Goal: Information Seeking & Learning: Learn about a topic

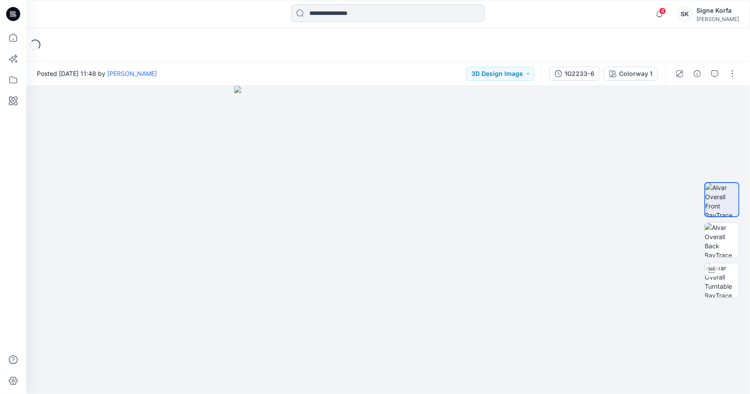
click at [416, 15] on input at bounding box center [387, 13] width 193 height 18
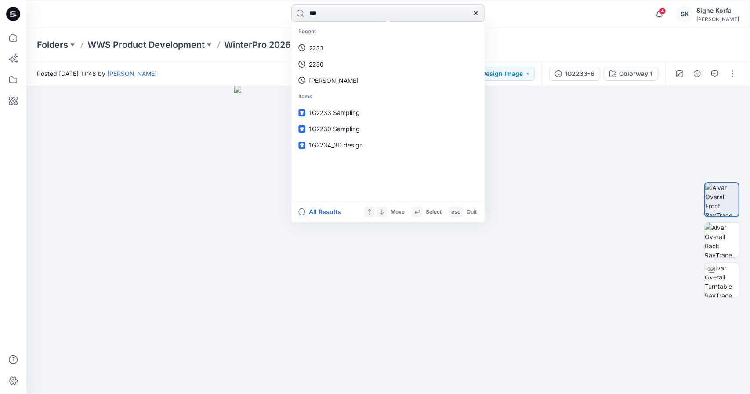
type input "****"
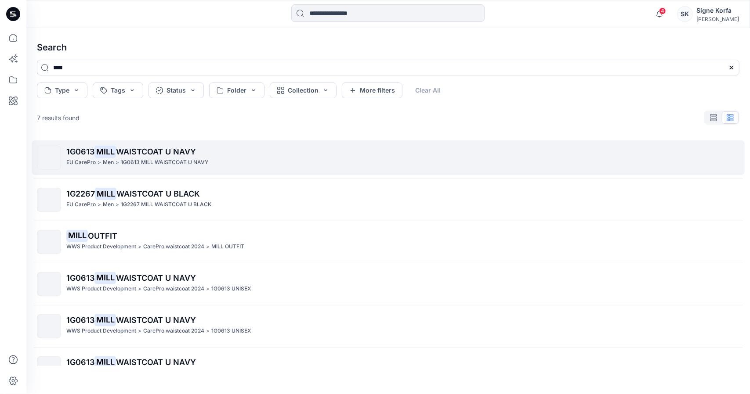
click at [187, 148] on span "WAISTCOAT U NAVY" at bounding box center [156, 151] width 80 height 9
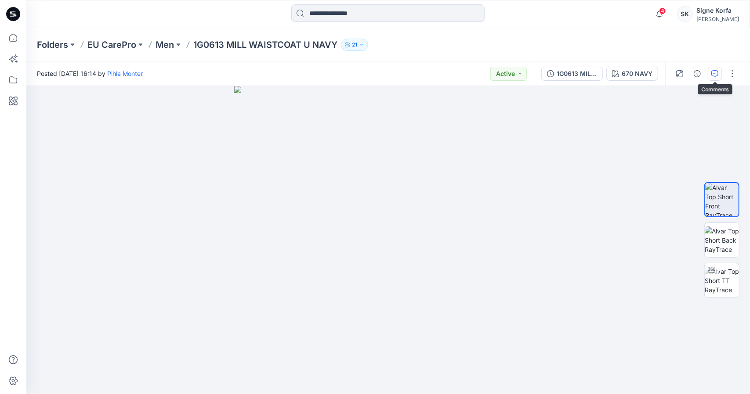
click at [718, 76] on icon "button" at bounding box center [714, 73] width 7 height 7
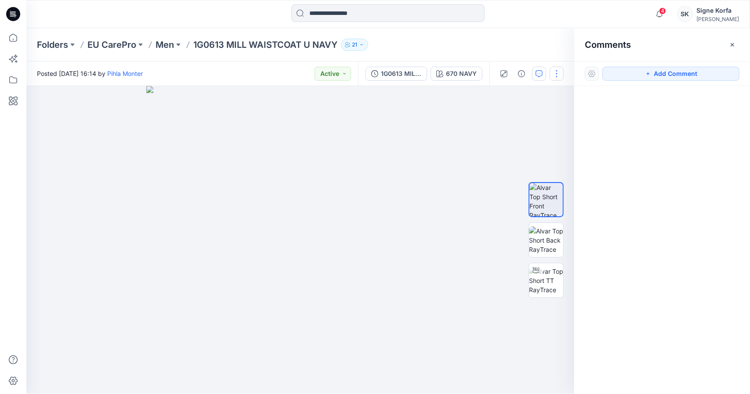
click at [553, 71] on button "button" at bounding box center [557, 74] width 14 height 14
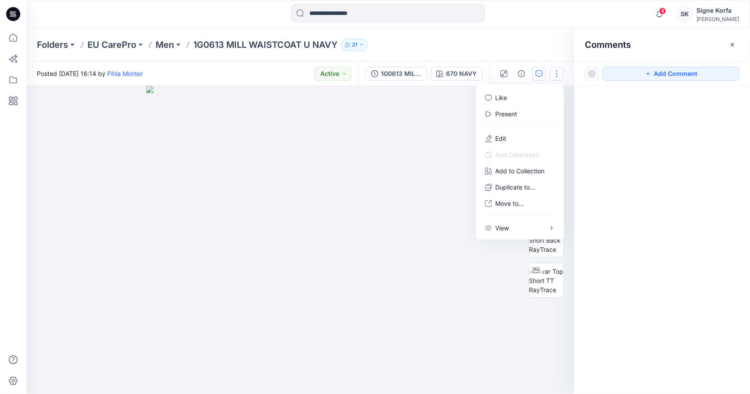
click at [590, 72] on div at bounding box center [592, 74] width 14 height 14
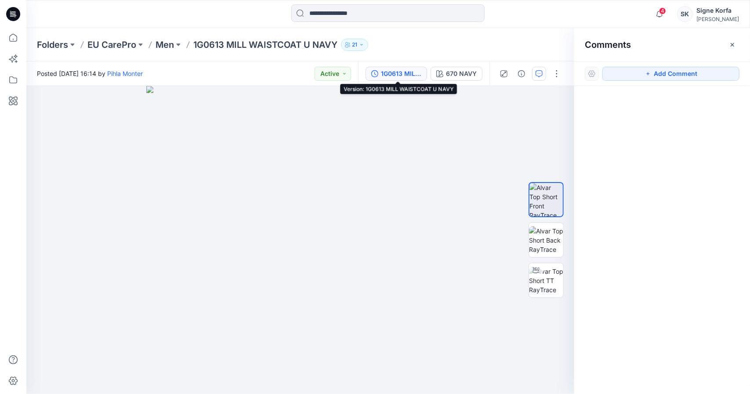
click at [387, 74] on div "1G0613 MILL WAISTCOAT U NAVY" at bounding box center [401, 74] width 40 height 10
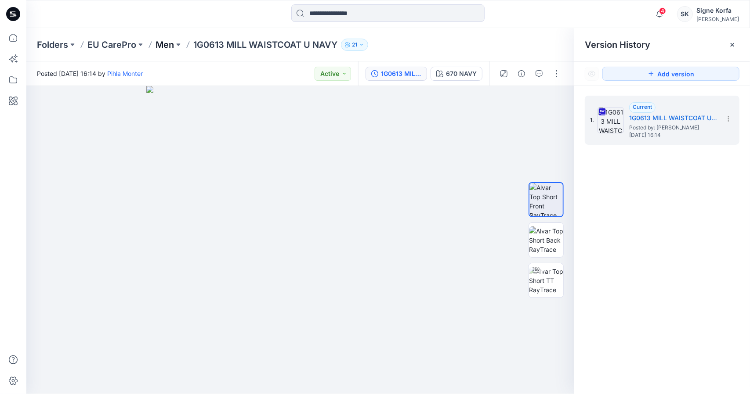
click at [163, 44] on p "Men" at bounding box center [165, 45] width 18 height 12
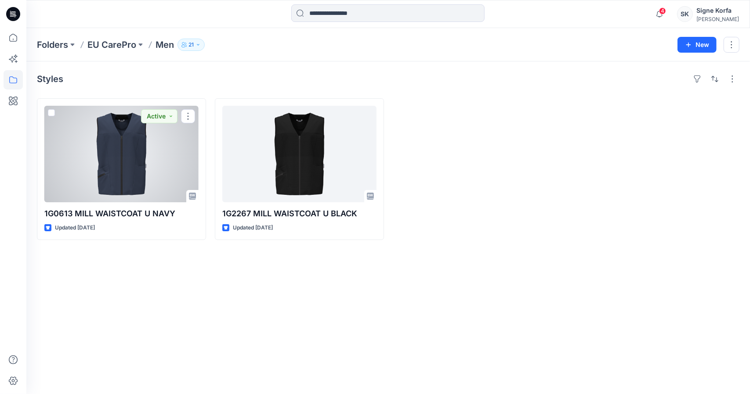
click at [142, 144] on div at bounding box center [121, 154] width 154 height 97
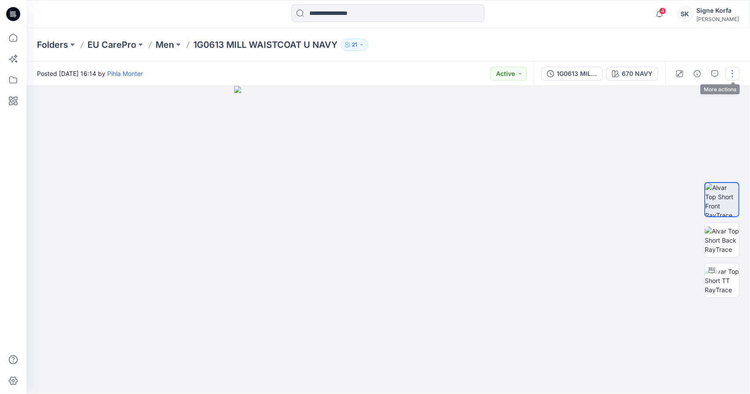
click at [729, 72] on button "button" at bounding box center [732, 74] width 14 height 14
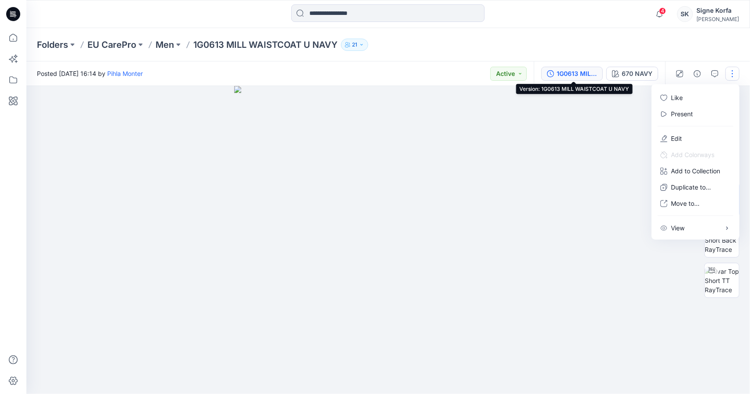
click at [560, 72] on div "1G0613 MILL WAISTCOAT U NAVY" at bounding box center [577, 74] width 40 height 10
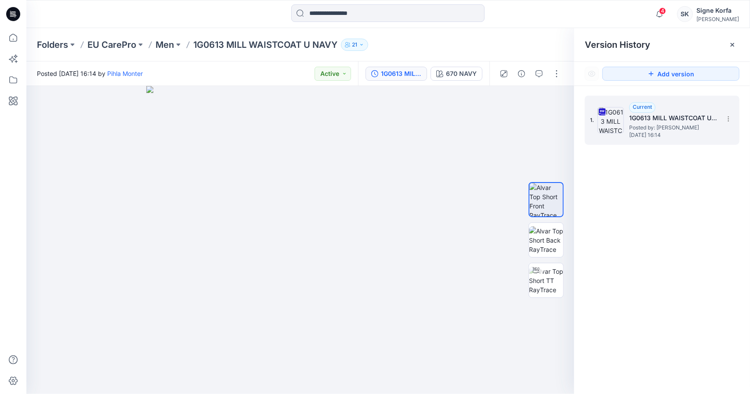
click at [654, 123] on span "Posted by: [PERSON_NAME]" at bounding box center [673, 127] width 88 height 9
click at [539, 79] on button "button" at bounding box center [539, 74] width 14 height 14
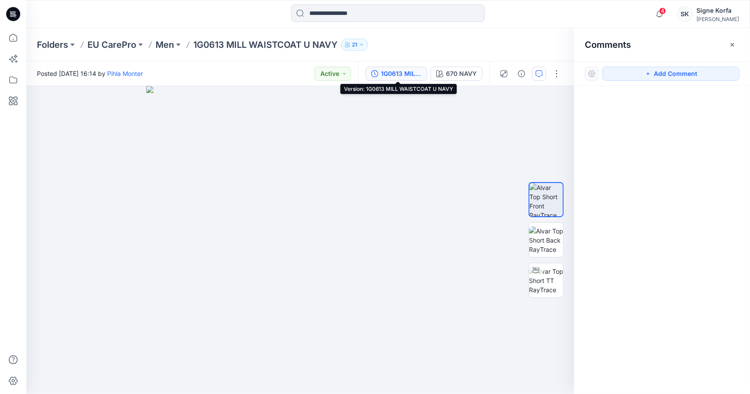
click at [415, 70] on div "1G0613 MILL WAISTCOAT U NAVY" at bounding box center [401, 74] width 40 height 10
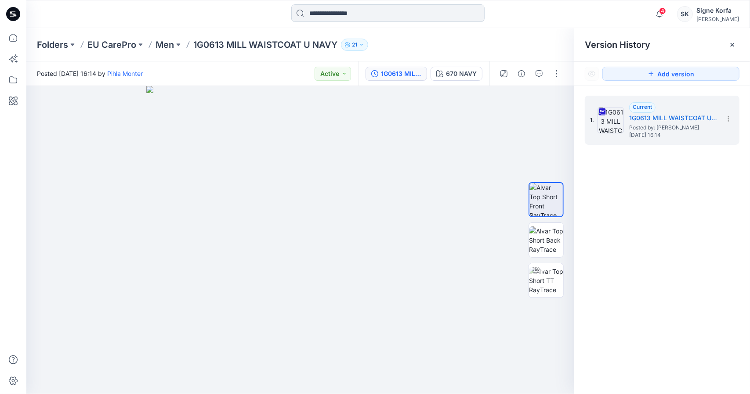
click at [323, 5] on input at bounding box center [387, 13] width 193 height 18
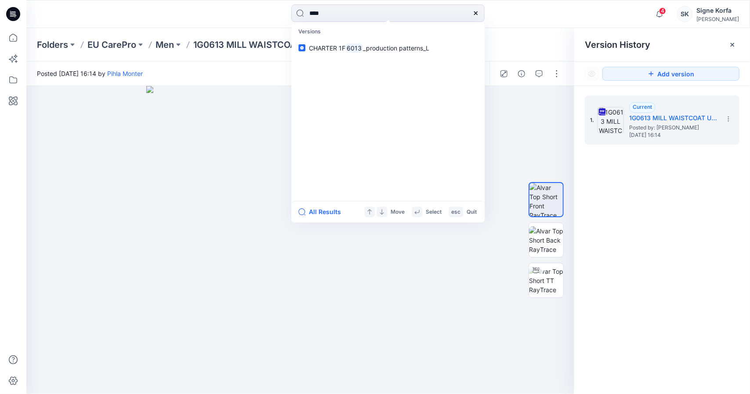
drag, startPoint x: 378, startPoint y: 12, endPoint x: 153, endPoint y: 13, distance: 224.9
click at [153, 13] on div "**** Versions CHARTER 1F 6013 _production patterns_L All Results Move Select es…" at bounding box center [387, 13] width 723 height 19
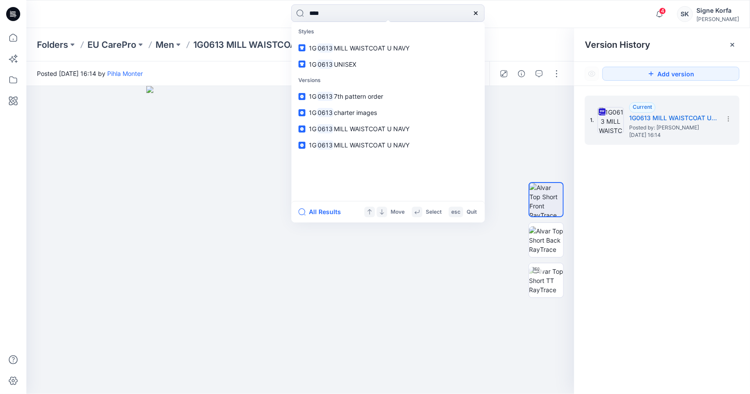
type input "****"
click at [375, 61] on link "1G 0613 UNISEX" at bounding box center [388, 64] width 190 height 16
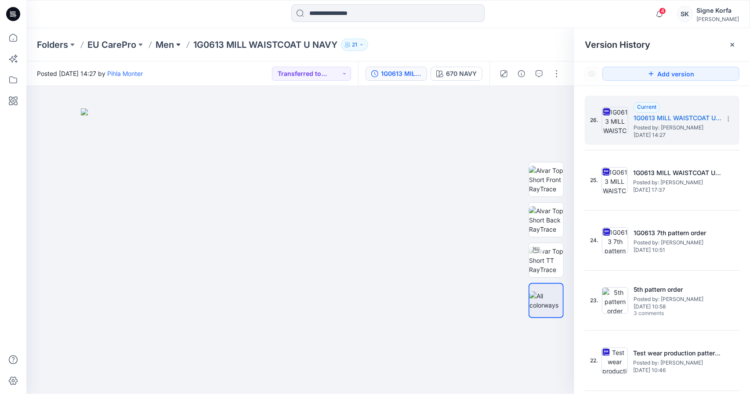
click at [176, 49] on button at bounding box center [178, 45] width 9 height 12
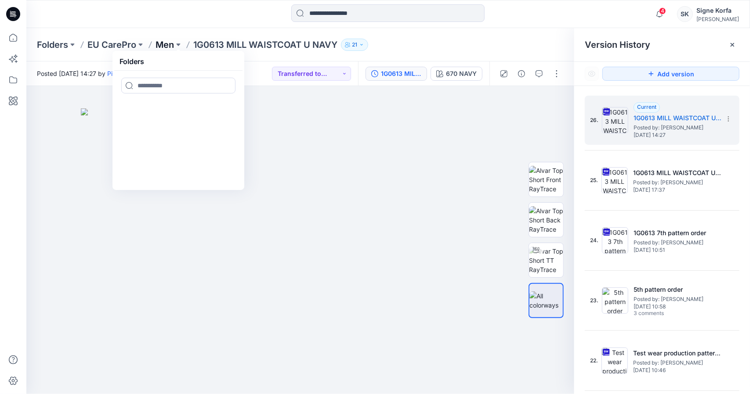
click at [172, 42] on p "Men" at bounding box center [165, 45] width 18 height 12
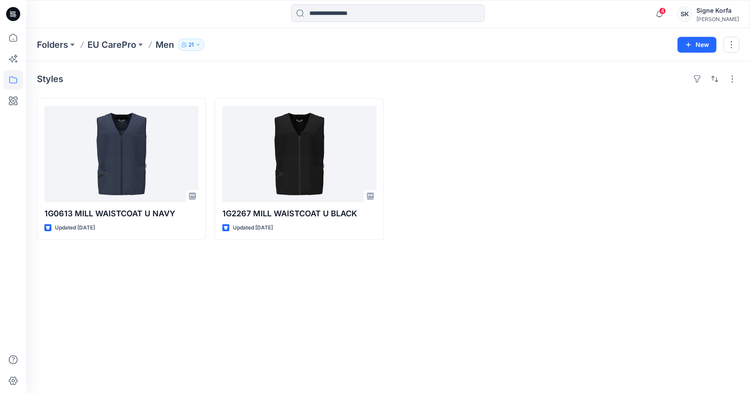
click at [198, 42] on button "21" at bounding box center [190, 45] width 27 height 12
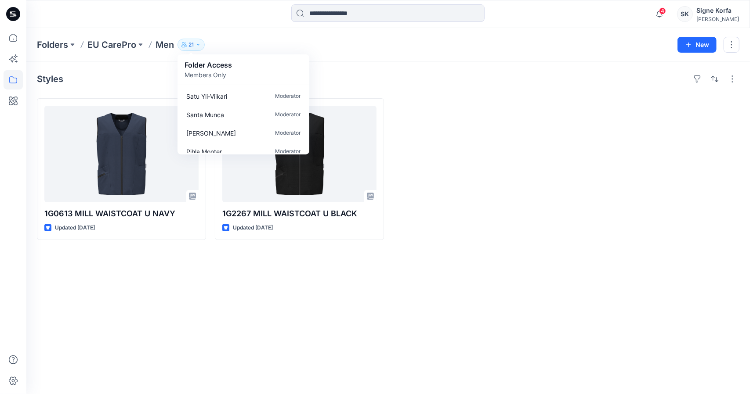
click at [198, 42] on button "21" at bounding box center [190, 45] width 27 height 12
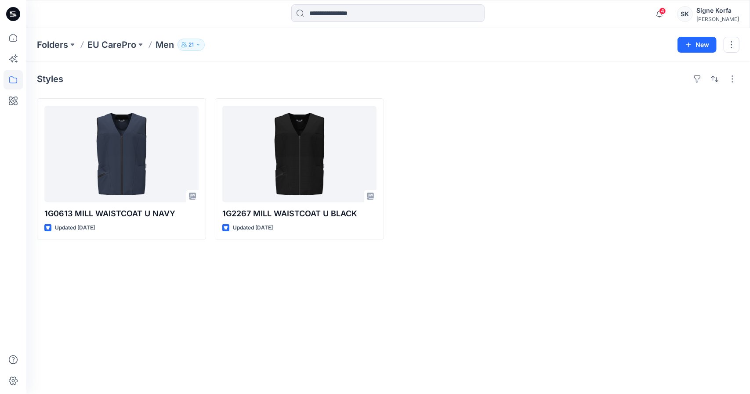
click at [52, 80] on h4 "Styles" at bounding box center [50, 79] width 26 height 11
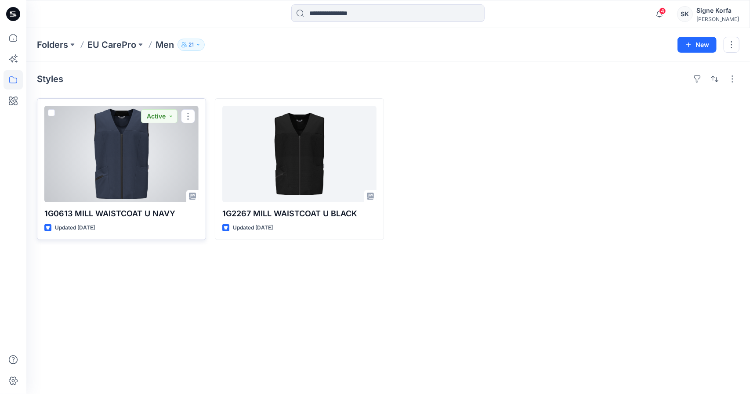
click at [131, 212] on p "1G0613 MILL WAISTCOAT U NAVY" at bounding box center [121, 214] width 154 height 12
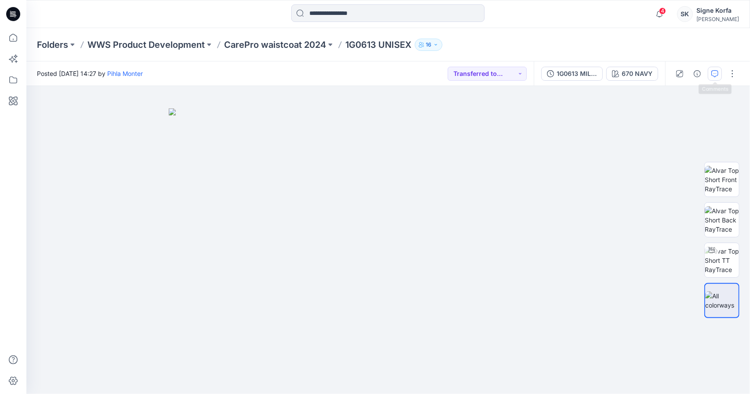
click at [711, 72] on button "button" at bounding box center [715, 74] width 14 height 14
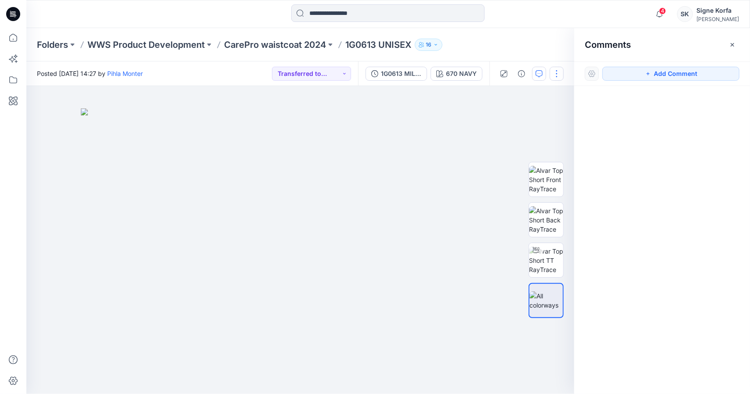
click at [559, 72] on button "button" at bounding box center [557, 74] width 14 height 14
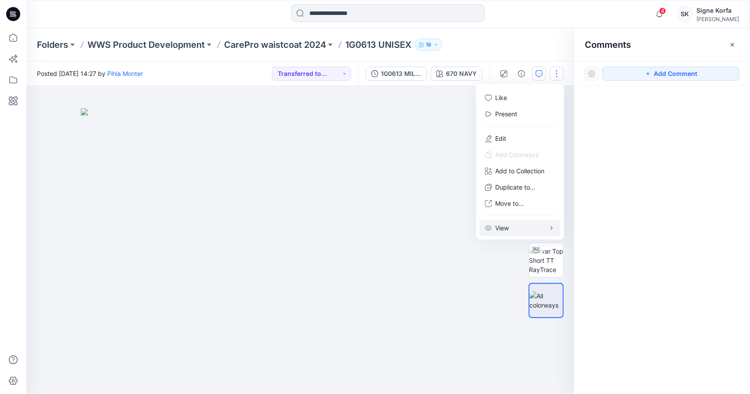
click at [517, 226] on button "View" at bounding box center [520, 228] width 81 height 16
click at [554, 72] on button "button" at bounding box center [557, 74] width 14 height 14
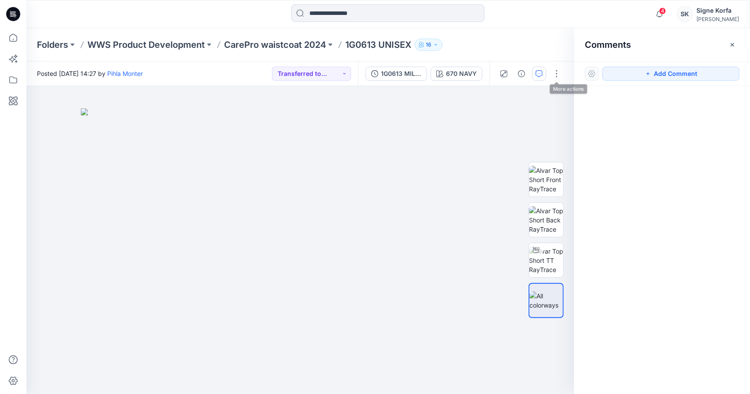
click at [595, 72] on div at bounding box center [592, 74] width 14 height 14
click at [180, 47] on p "WWS Product Development" at bounding box center [145, 45] width 117 height 12
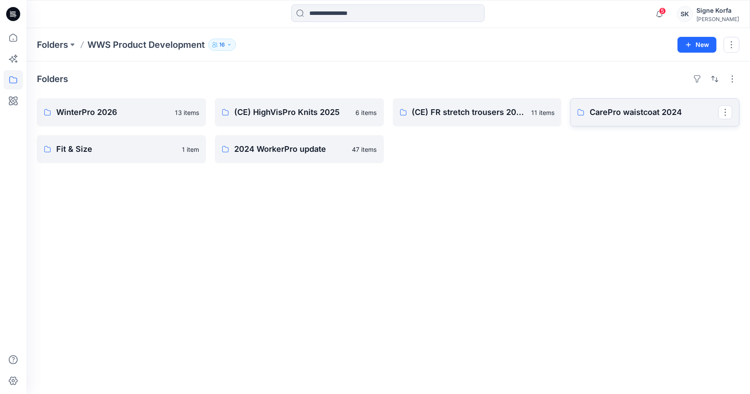
click at [608, 116] on p "CarePro waistcoat 2024" at bounding box center [654, 112] width 129 height 12
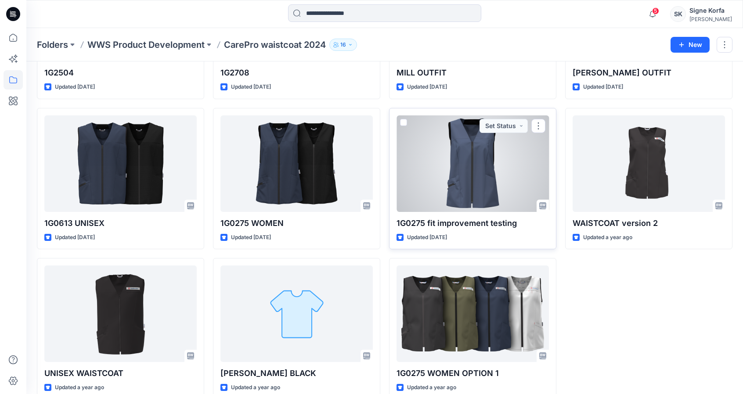
scroll to position [156, 0]
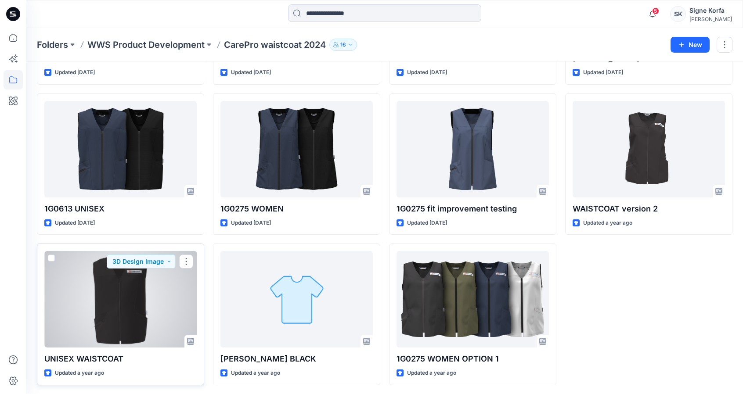
click at [83, 301] on div at bounding box center [120, 299] width 152 height 97
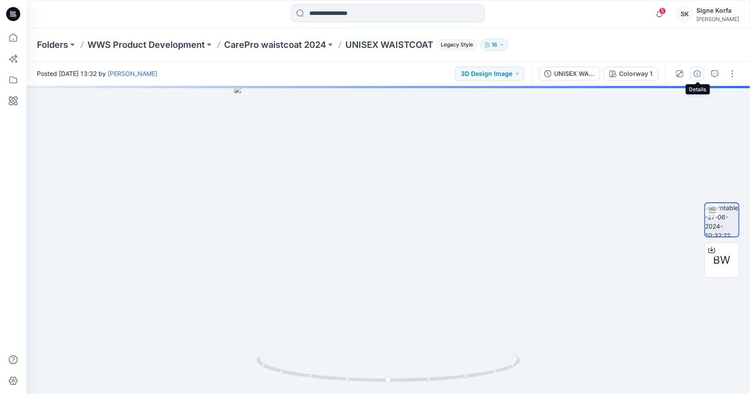
click at [702, 69] on button "button" at bounding box center [697, 74] width 14 height 14
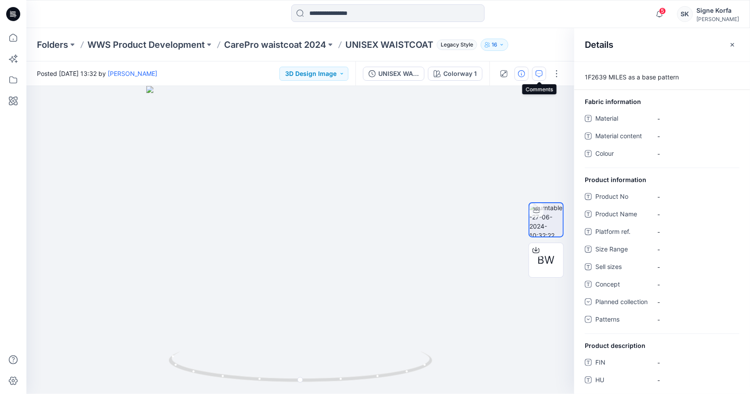
click at [545, 72] on button "button" at bounding box center [539, 74] width 14 height 14
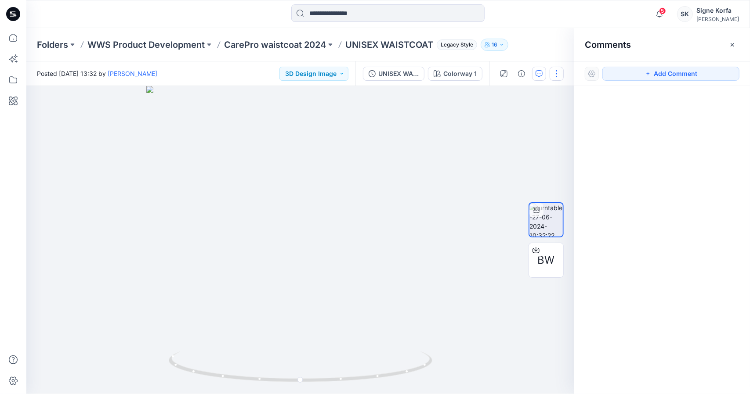
click at [561, 74] on button "button" at bounding box center [557, 74] width 14 height 14
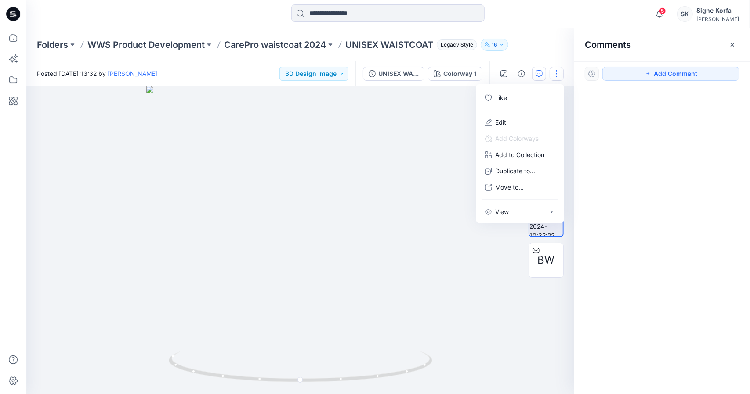
click at [561, 74] on button "button" at bounding box center [557, 74] width 14 height 14
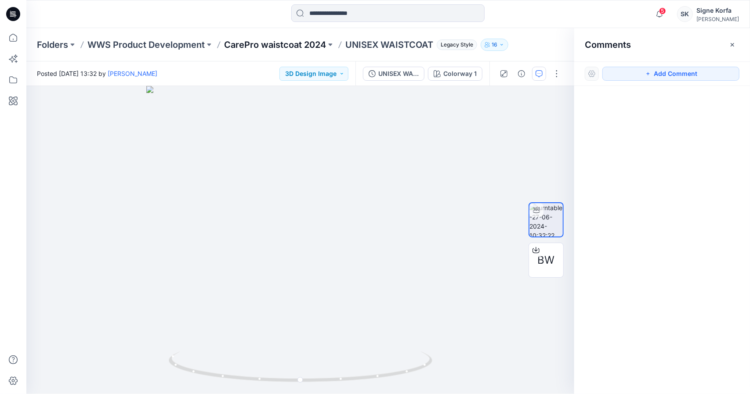
click at [292, 46] on p "CarePro waistcoat 2024" at bounding box center [275, 45] width 102 height 12
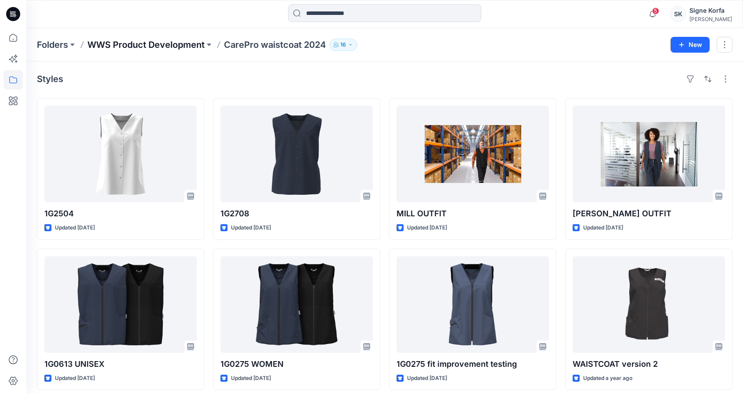
click at [186, 41] on p "WWS Product Development" at bounding box center [145, 45] width 117 height 12
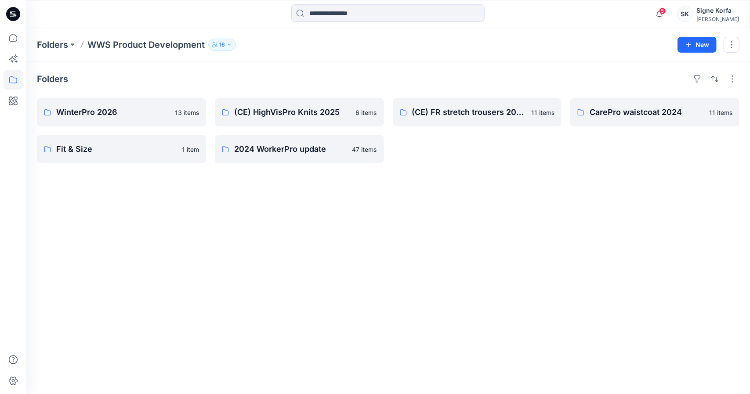
click at [43, 318] on div "Folders WinterPro 2026 13 items Fit & Size 1 item (CE) HighVisPro Knits 2025 6 …" at bounding box center [388, 228] width 724 height 333
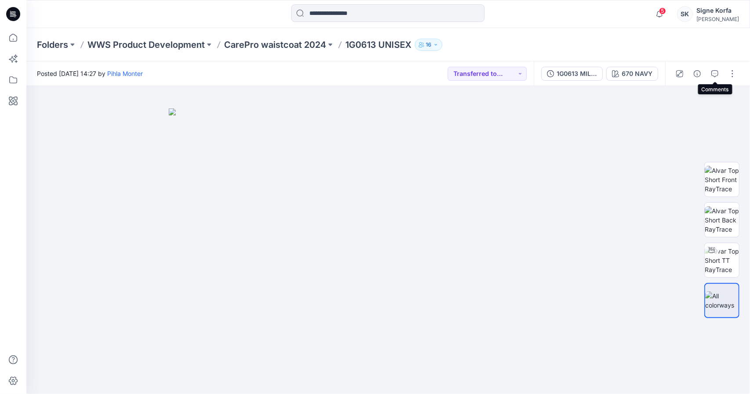
click at [716, 70] on button "button" at bounding box center [715, 74] width 14 height 14
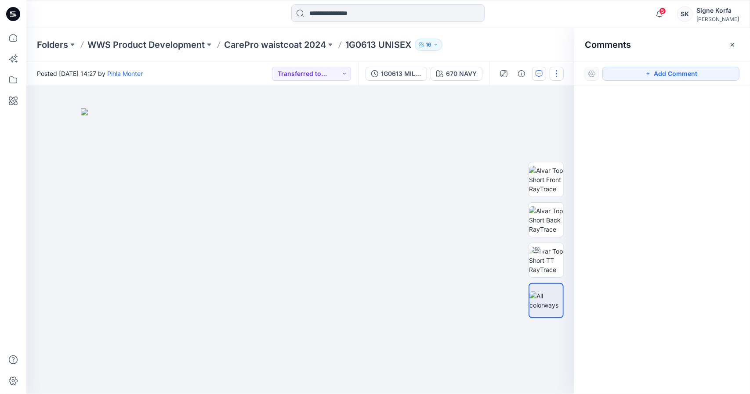
click at [557, 74] on button "button" at bounding box center [557, 74] width 14 height 14
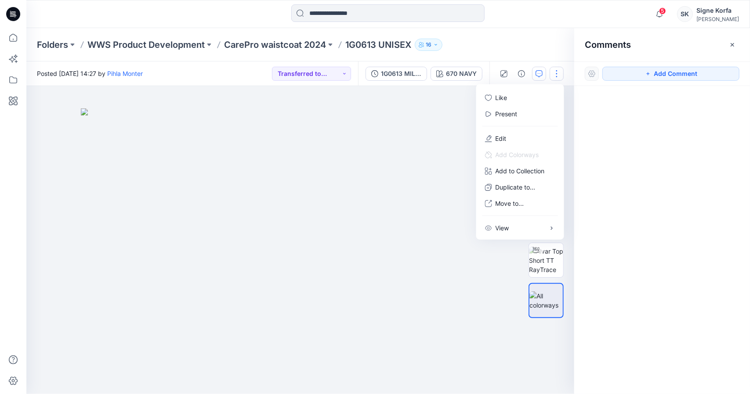
drag, startPoint x: 608, startPoint y: 134, endPoint x: 574, endPoint y: 99, distance: 48.8
click at [608, 132] on div at bounding box center [662, 224] width 176 height 276
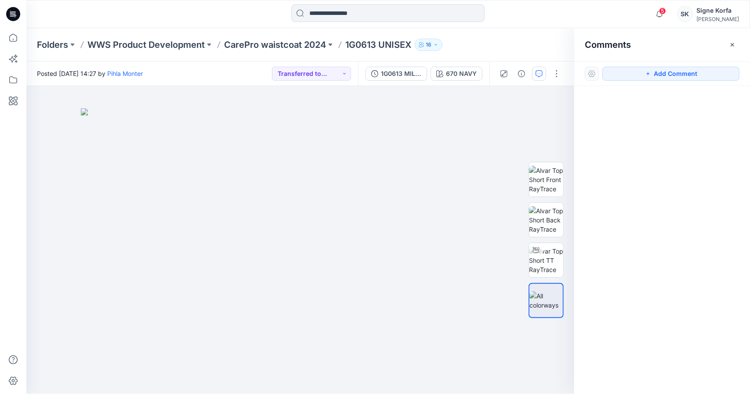
click at [597, 72] on div at bounding box center [592, 74] width 14 height 14
click at [596, 73] on div at bounding box center [592, 74] width 14 height 14
drag, startPoint x: 612, startPoint y: 141, endPoint x: 595, endPoint y: 152, distance: 21.0
click at [611, 141] on div at bounding box center [662, 224] width 176 height 276
click at [411, 75] on div "1G0613 MILL WAISTCOAT U NAVY" at bounding box center [401, 74] width 40 height 10
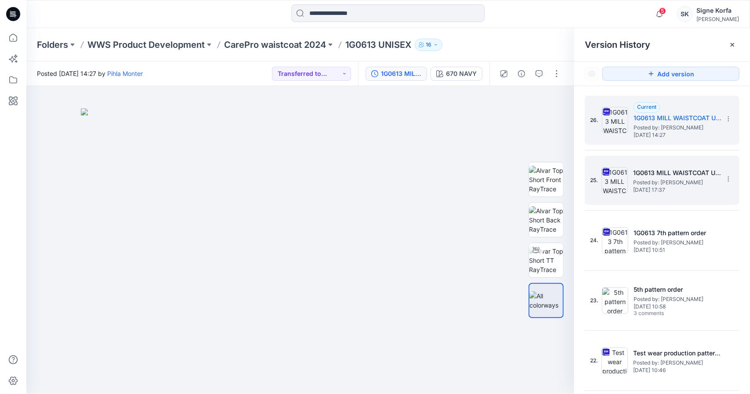
click at [694, 181] on span "Posted by: [PERSON_NAME]" at bounding box center [677, 182] width 88 height 9
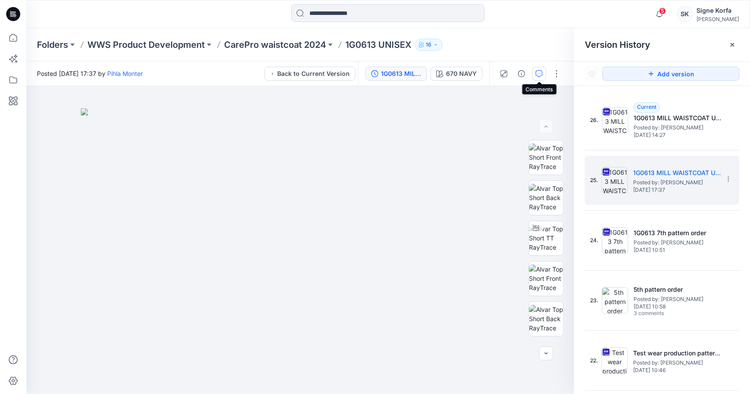
click at [545, 73] on button "button" at bounding box center [539, 74] width 14 height 14
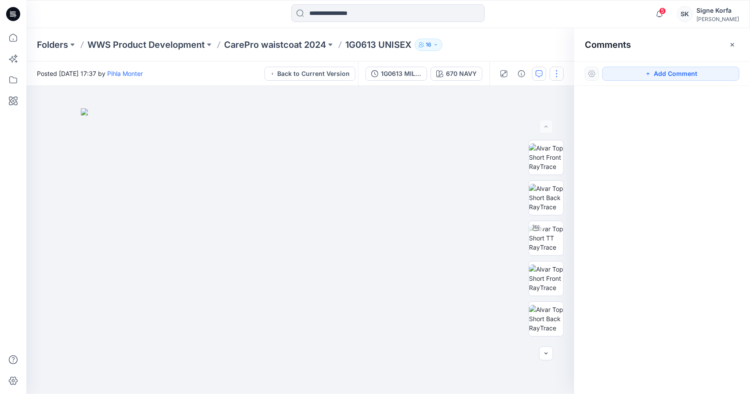
click at [550, 72] on button "button" at bounding box center [557, 74] width 14 height 14
click at [518, 140] on button "View" at bounding box center [520, 138] width 81 height 16
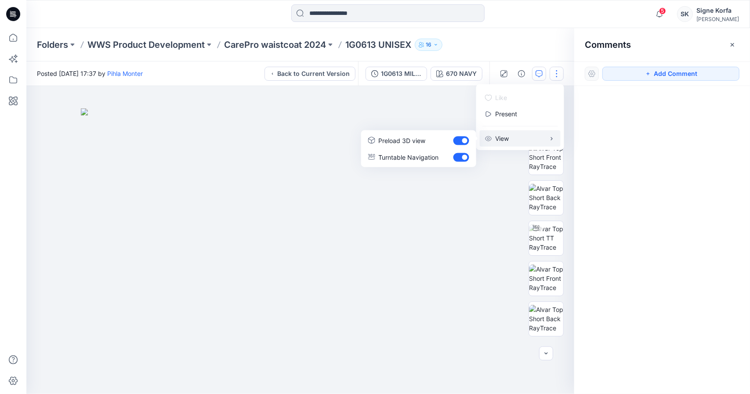
drag, startPoint x: 518, startPoint y: 140, endPoint x: 518, endPoint y: 127, distance: 12.7
click at [518, 139] on button "View" at bounding box center [520, 138] width 81 height 16
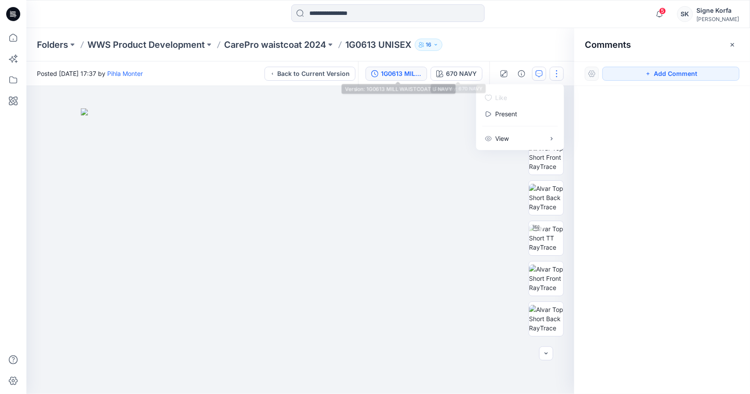
click at [420, 72] on div "1G0613 MILL WAISTCOAT U NAVY" at bounding box center [401, 74] width 40 height 10
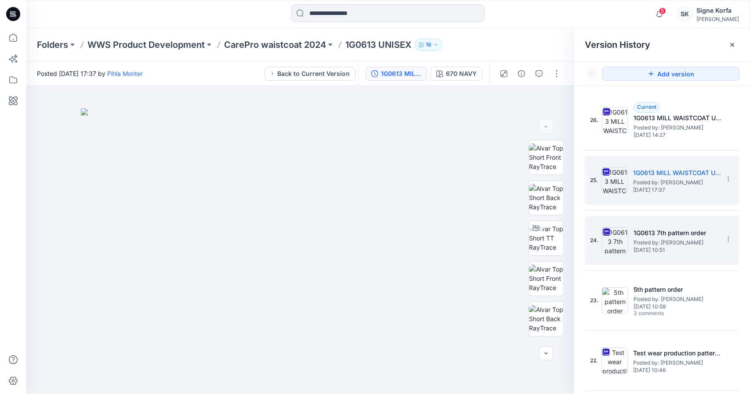
click at [666, 239] on span "Posted by: [PERSON_NAME]" at bounding box center [677, 243] width 88 height 9
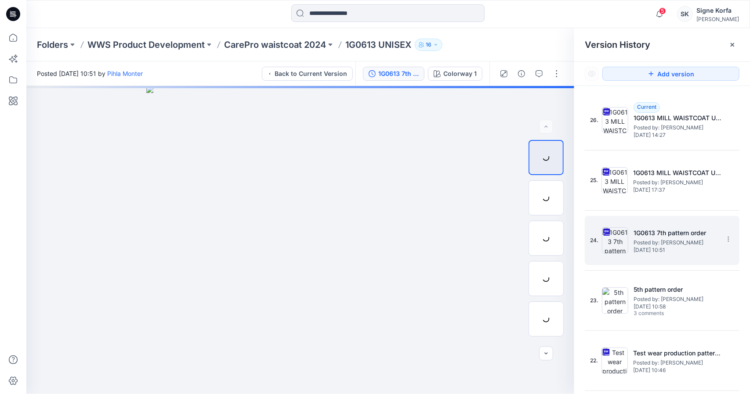
scroll to position [44, 0]
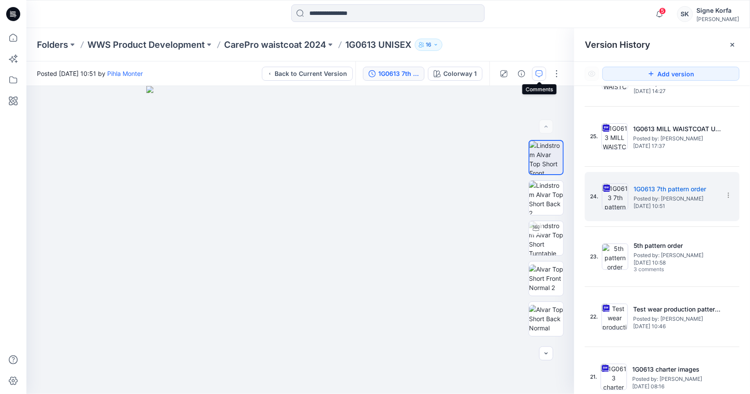
click at [537, 69] on button "button" at bounding box center [539, 74] width 14 height 14
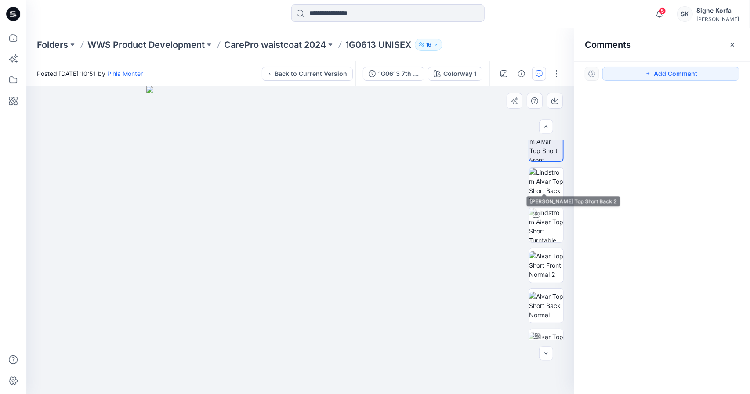
scroll to position [36, 0]
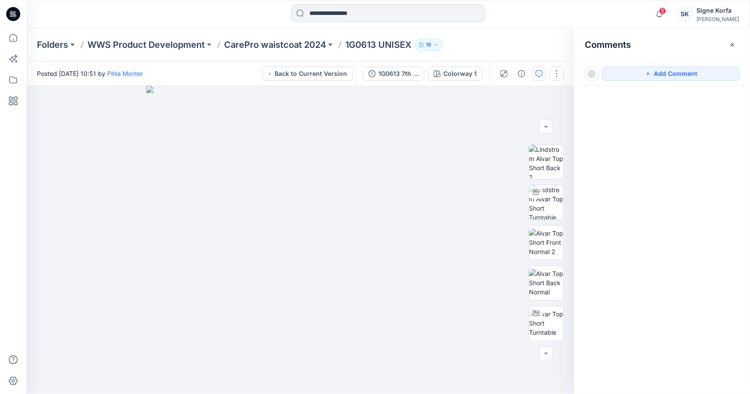
click at [553, 72] on button "button" at bounding box center [557, 74] width 14 height 14
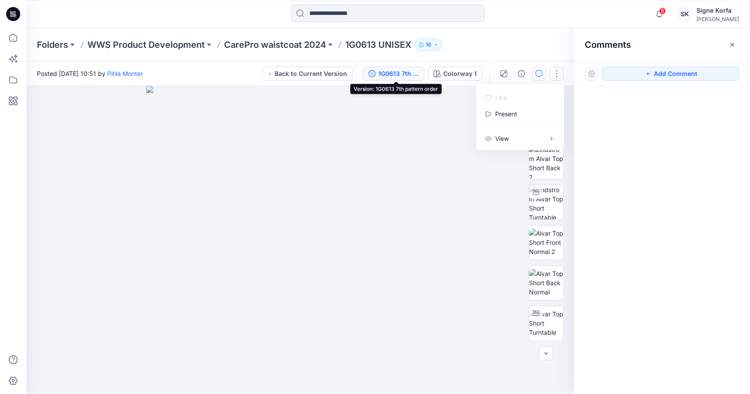
click at [421, 74] on button "1G0613 7th pattern order" at bounding box center [394, 74] width 62 height 14
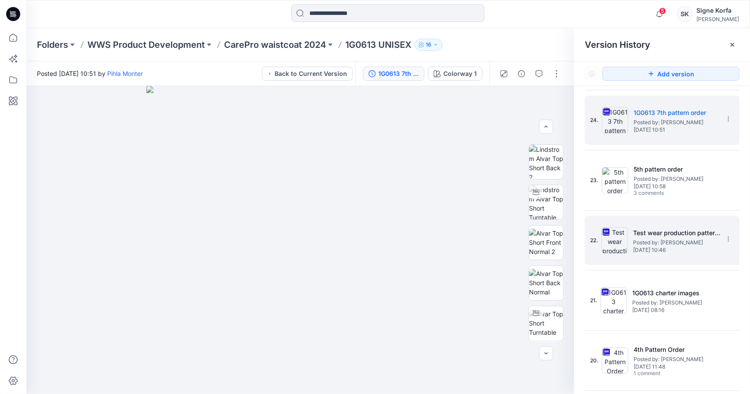
scroll to position [132, 0]
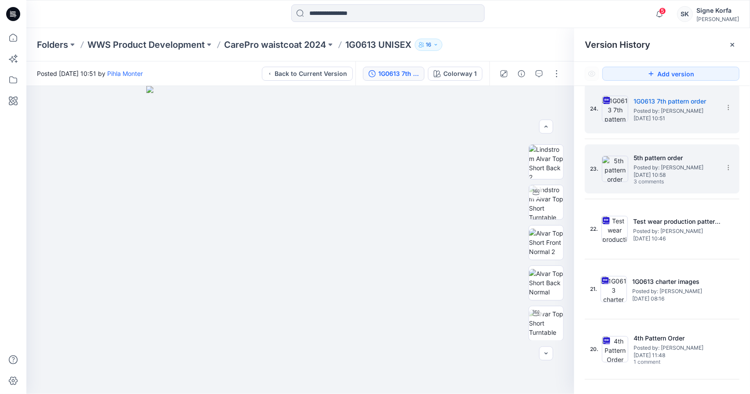
click at [656, 174] on span "[DATE] 10:58" at bounding box center [677, 175] width 88 height 6
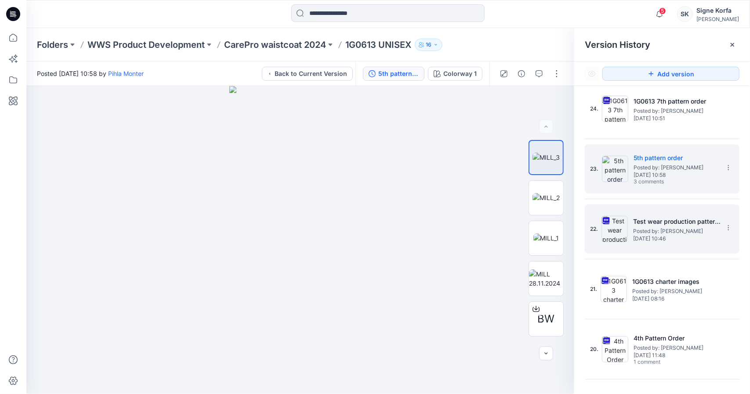
click at [632, 213] on div "22. Test wear production patterns / Grading chek Posted by: Anni Rissanen Thurs…" at bounding box center [656, 229] width 132 height 42
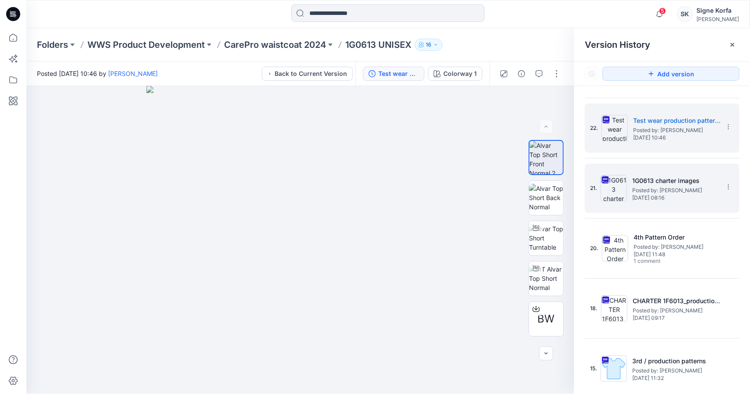
scroll to position [264, 0]
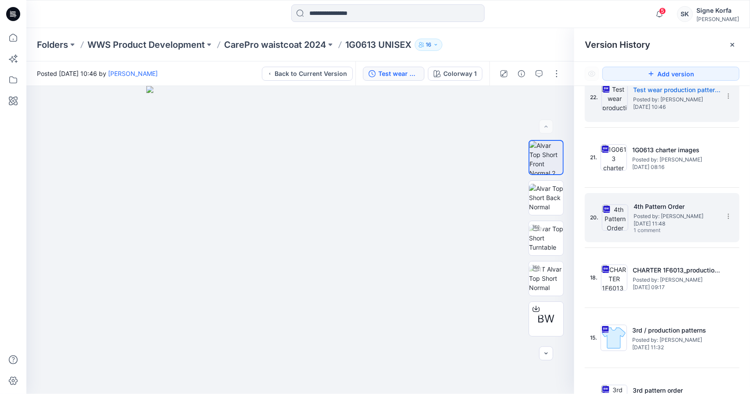
click at [655, 215] on span "Posted by: [PERSON_NAME]" at bounding box center [677, 216] width 88 height 9
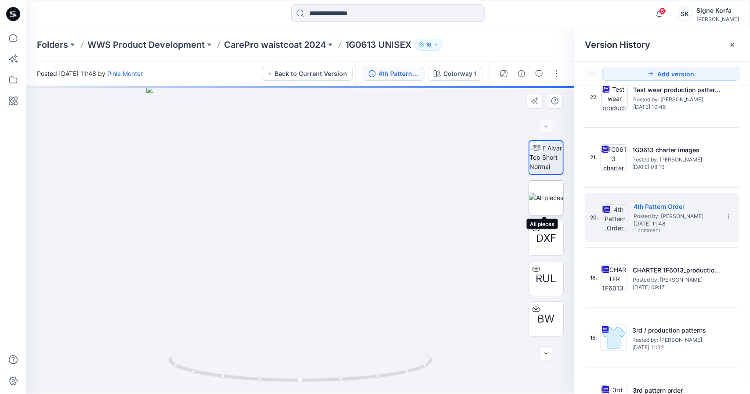
click at [539, 200] on img at bounding box center [546, 197] width 34 height 9
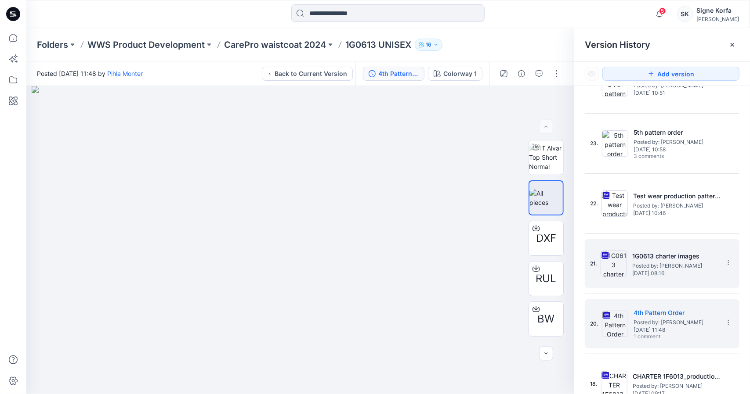
scroll to position [132, 0]
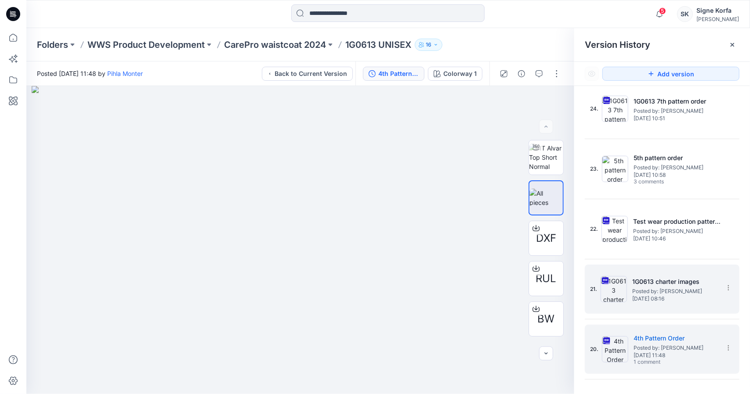
click at [671, 265] on div "21. 1G0613 charter images Posted by: Anni Rissanen Tuesday, November 05, 2024 0…" at bounding box center [662, 289] width 155 height 49
click at [668, 282] on h5 "1G0613 charter images" at bounding box center [676, 282] width 88 height 11
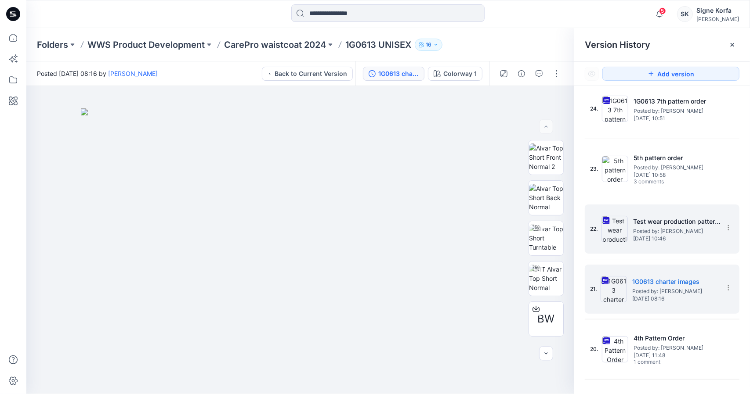
click at [633, 231] on div "22. Test wear production patterns / Grading chek Posted by: Anni Rissanen Thurs…" at bounding box center [656, 229] width 132 height 42
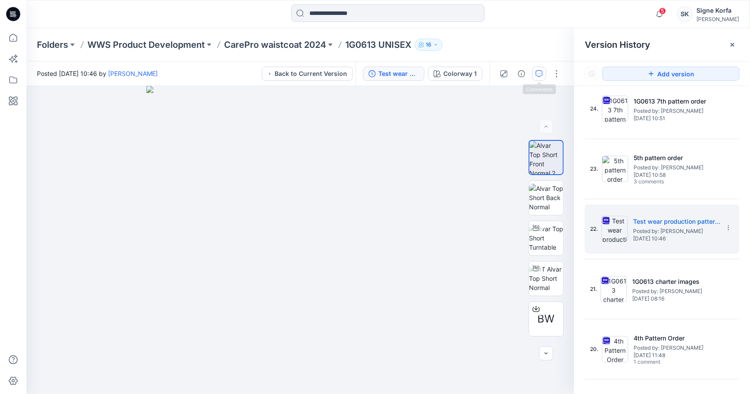
click at [534, 76] on button "button" at bounding box center [539, 74] width 14 height 14
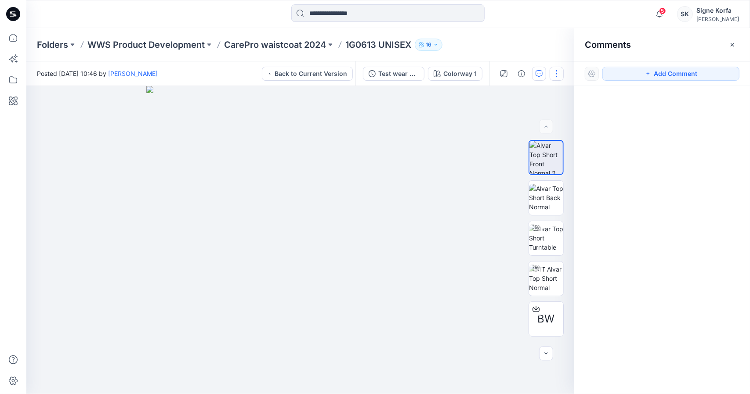
click at [558, 78] on button "button" at bounding box center [557, 74] width 14 height 14
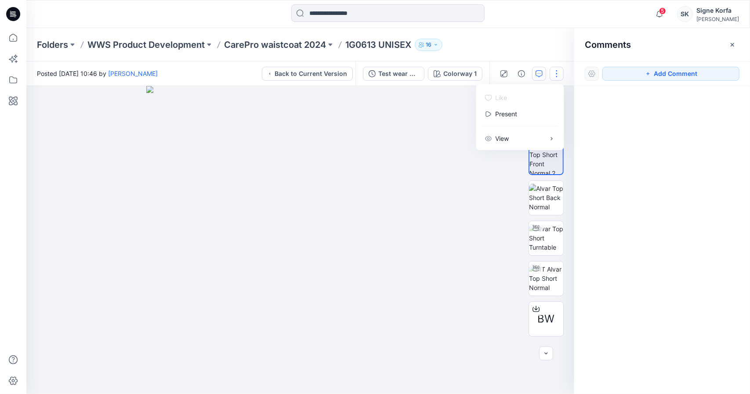
click at [558, 78] on button "button" at bounding box center [557, 74] width 14 height 14
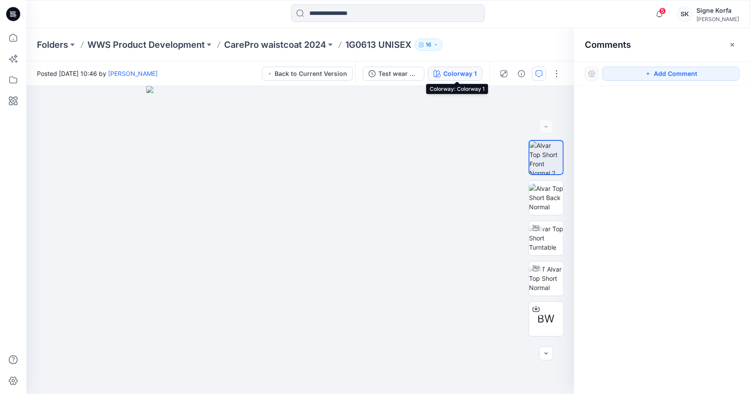
click at [436, 76] on icon "button" at bounding box center [437, 73] width 7 height 7
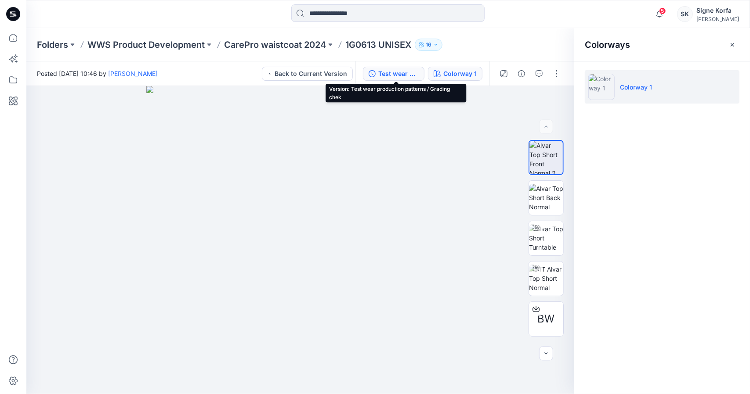
click at [417, 76] on div "Test wear production patterns / Grading chek" at bounding box center [398, 74] width 40 height 10
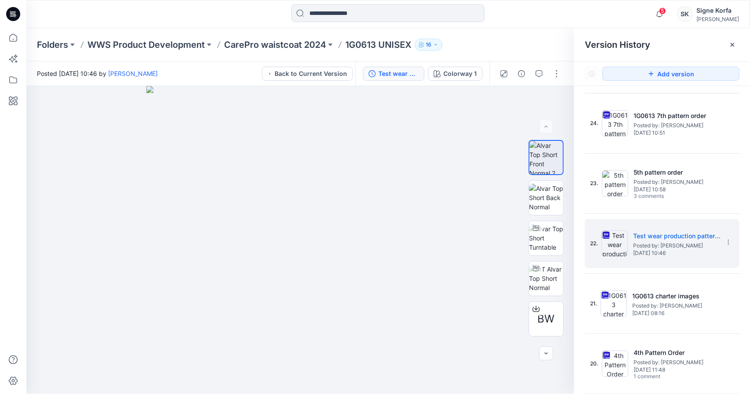
scroll to position [88, 0]
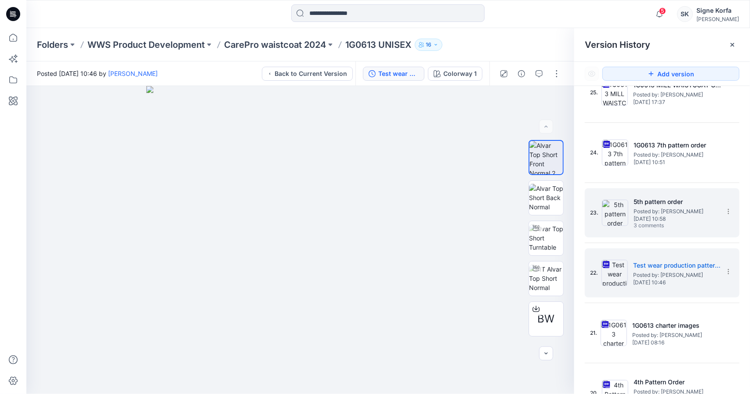
click at [707, 226] on div "5th pattern order Posted by: Pihla Monter Thursday, November 28, 2024 10:58 3 c…" at bounding box center [677, 213] width 88 height 33
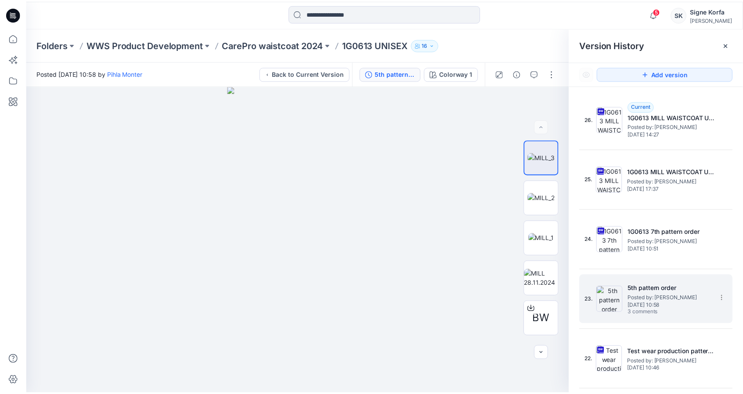
scroll to position [0, 0]
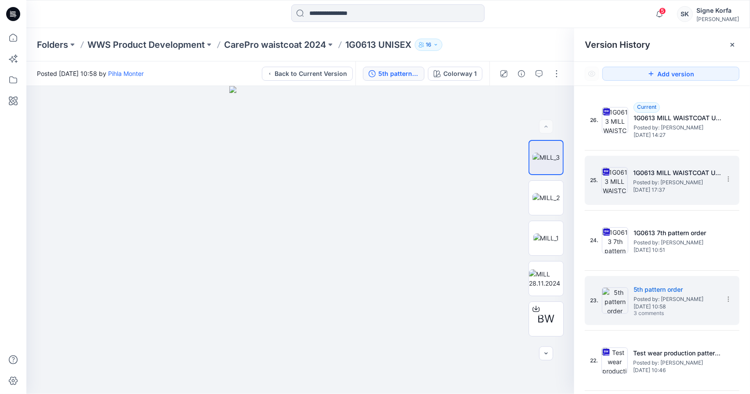
click at [667, 176] on h5 "1G0613 MILL WAISTCOAT U NAVY" at bounding box center [677, 173] width 88 height 11
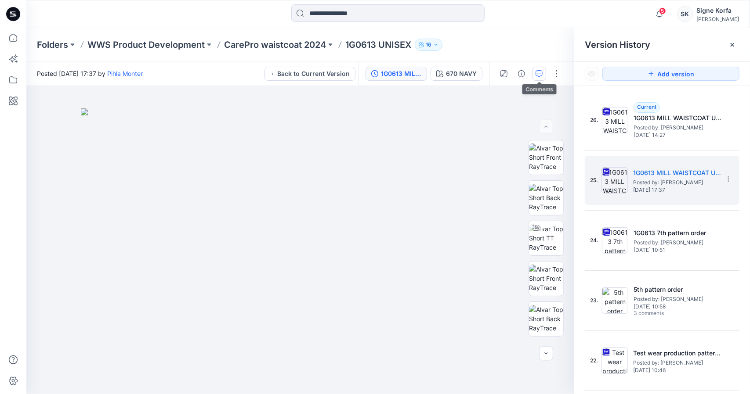
click at [541, 71] on icon "button" at bounding box center [538, 73] width 7 height 7
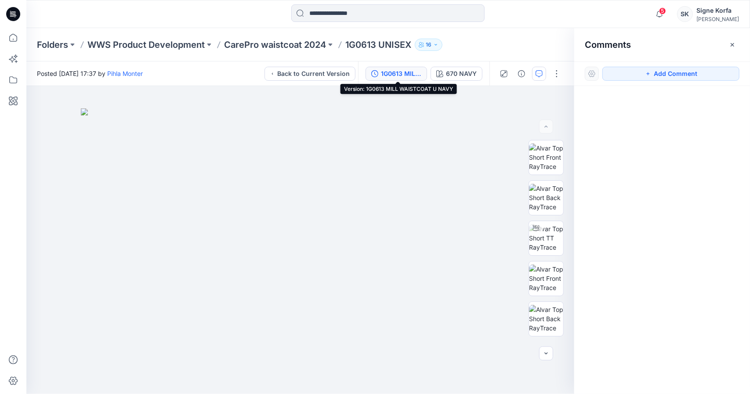
click at [418, 74] on div "1G0613 MILL WAISTCOAT U NAVY" at bounding box center [401, 74] width 40 height 10
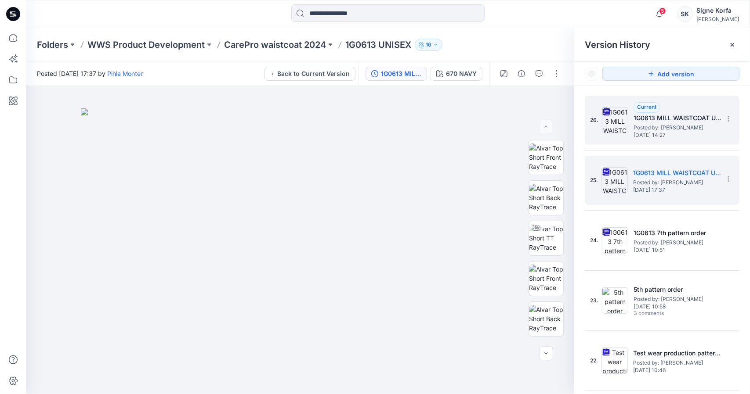
click at [682, 139] on div "26. Current 1G0613 MILL WAISTCOAT U NAVY Posted by: Pihla Monter Thursday, Marc…" at bounding box center [656, 120] width 132 height 42
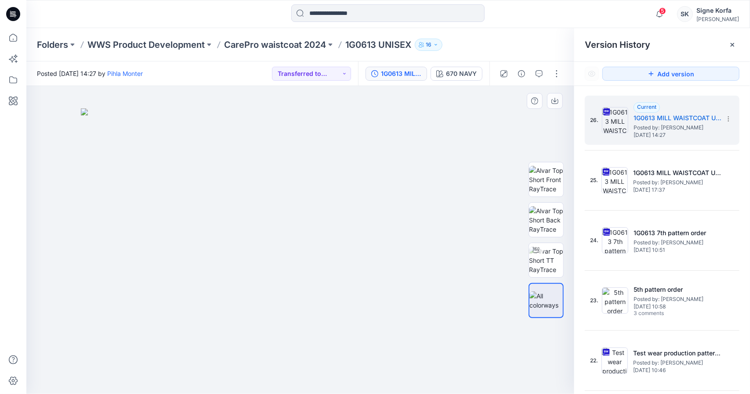
click at [365, 144] on img at bounding box center [300, 252] width 439 height 286
click at [305, 45] on p "CarePro waistcoat 2024" at bounding box center [275, 45] width 102 height 12
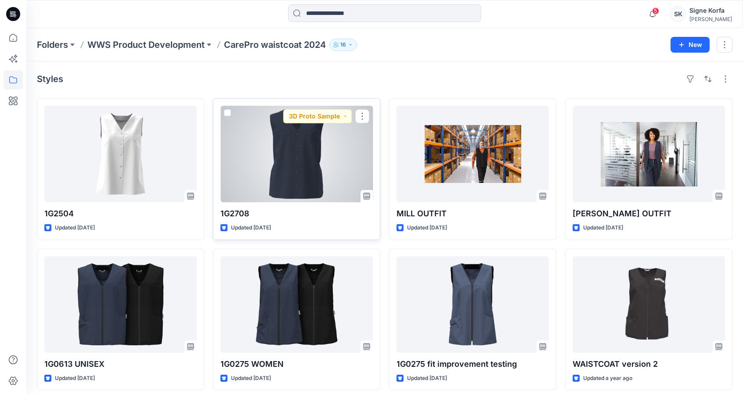
click at [332, 160] on div at bounding box center [297, 154] width 152 height 97
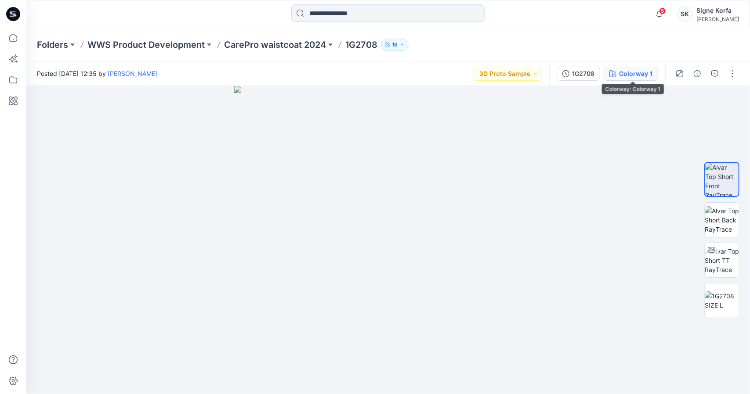
click at [625, 75] on div "Colorway 1" at bounding box center [635, 74] width 33 height 10
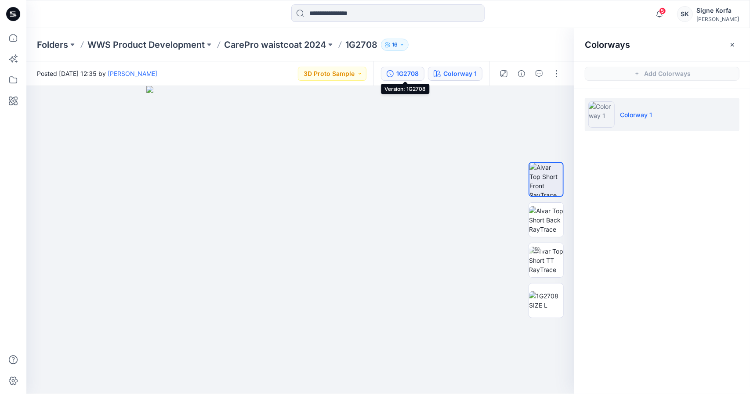
click at [421, 73] on button "1G2708" at bounding box center [402, 74] width 43 height 14
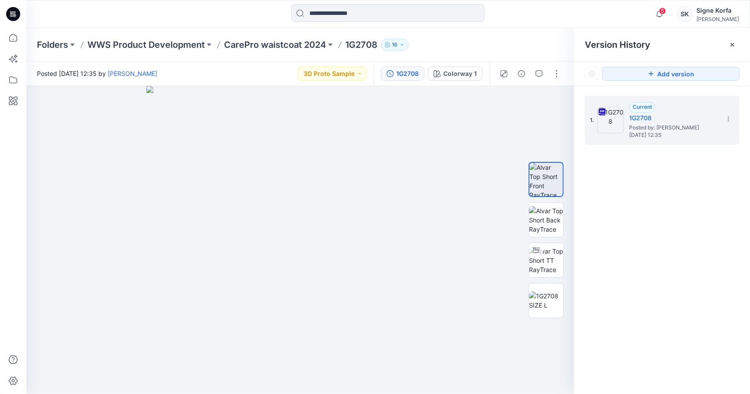
click at [687, 146] on div "1. Current 1G2708 Posted by: Anni Anttila Thursday, May 08, 2025 12:35" at bounding box center [662, 246] width 176 height 321
click at [280, 48] on p "CarePro waistcoat 2024" at bounding box center [275, 45] width 102 height 12
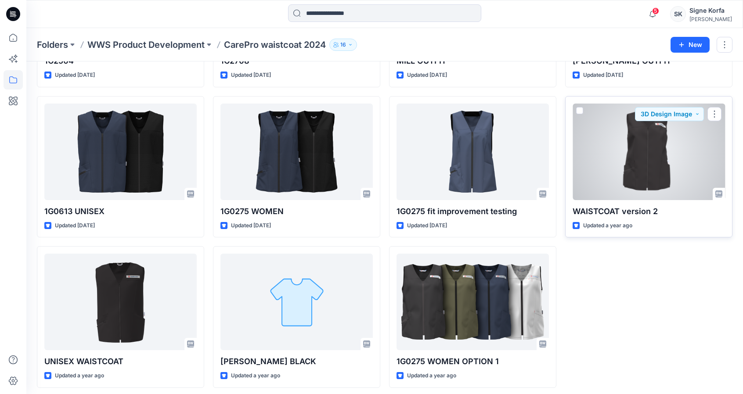
scroll to position [156, 0]
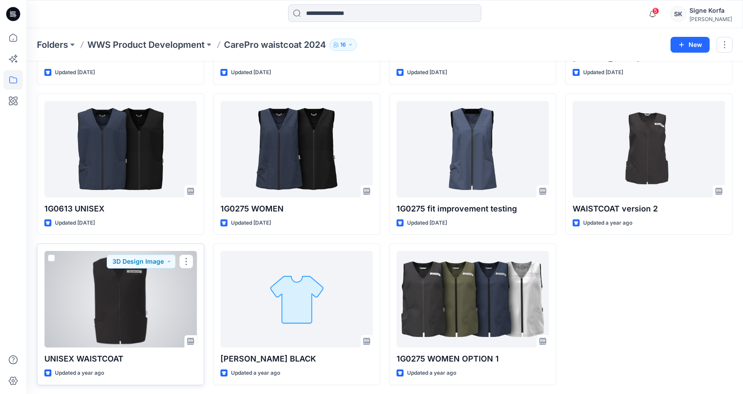
click at [169, 282] on div at bounding box center [120, 299] width 152 height 97
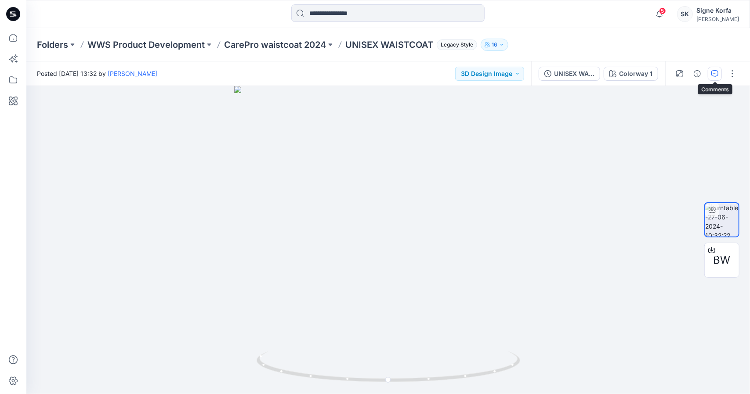
click at [721, 72] on button "button" at bounding box center [715, 74] width 14 height 14
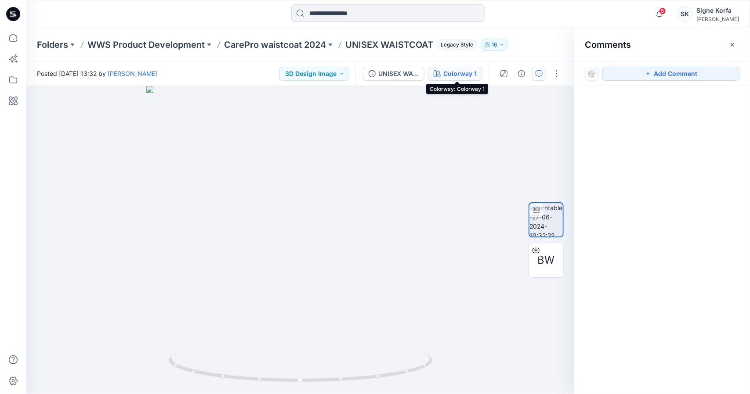
click at [448, 73] on div "Colorway 1" at bounding box center [459, 74] width 33 height 10
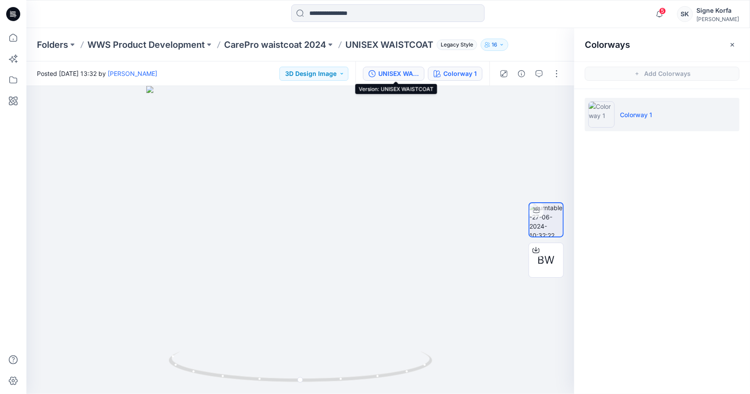
click at [405, 70] on div "UNISEX WAISTCOAT" at bounding box center [398, 74] width 40 height 10
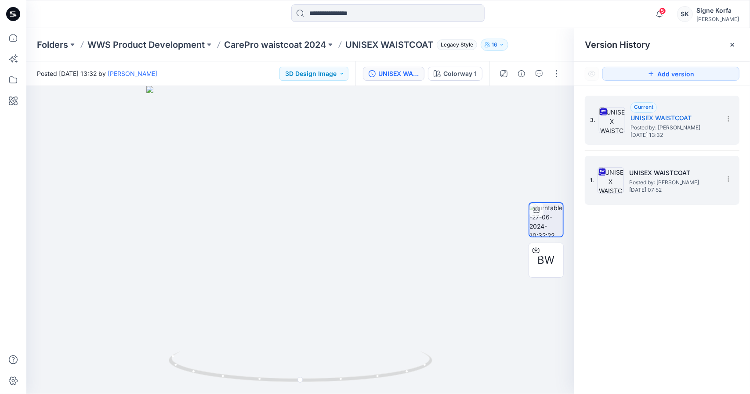
click at [654, 193] on div "1. UNISEX WAISTCOAT Posted by: Anni Rissanen Friday, June 14, 2024 07:52" at bounding box center [656, 180] width 132 height 42
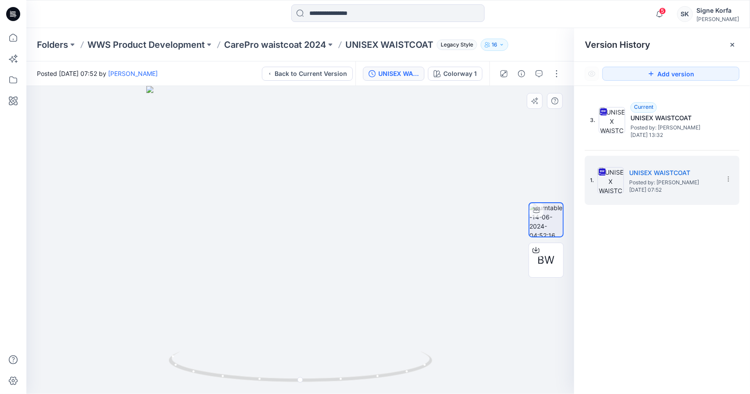
click at [311, 139] on div at bounding box center [300, 240] width 548 height 308
click at [313, 71] on button "Back to Current Version" at bounding box center [307, 74] width 91 height 14
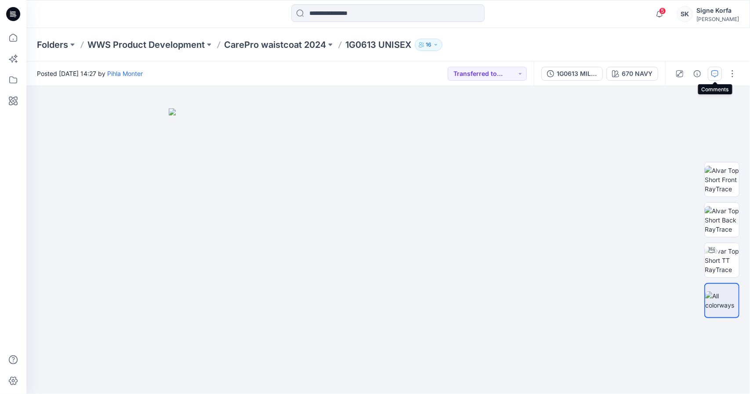
click at [717, 76] on icon "button" at bounding box center [714, 73] width 7 height 7
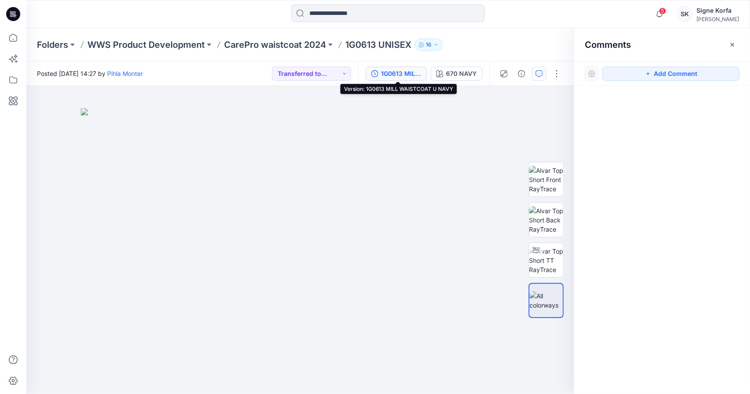
click at [398, 70] on div "1G0613 MILL WAISTCOAT U NAVY" at bounding box center [401, 74] width 40 height 10
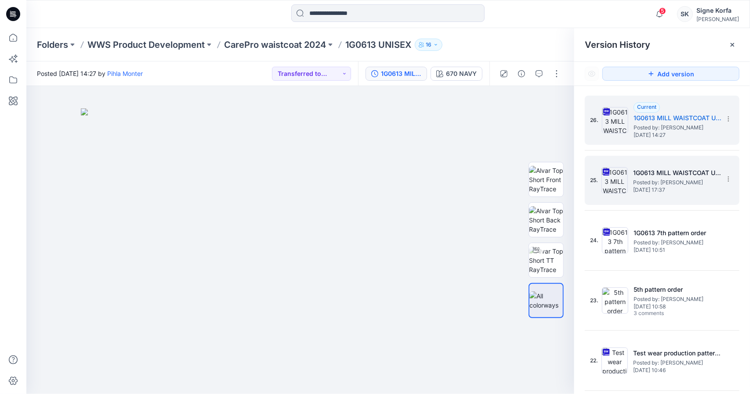
click at [709, 177] on h5 "1G0613 MILL WAISTCOAT U NAVY" at bounding box center [677, 173] width 88 height 11
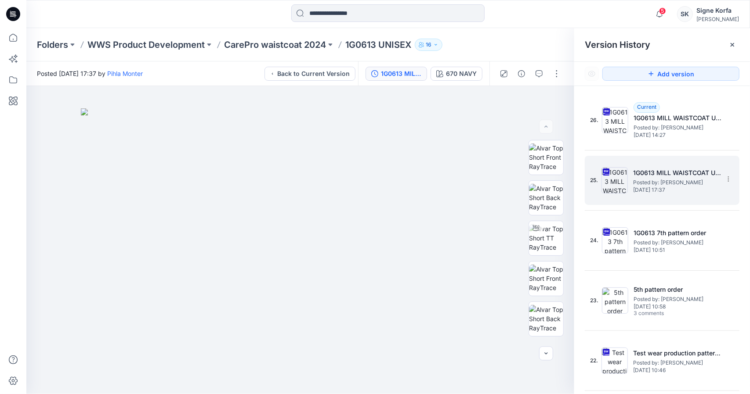
click at [620, 203] on div "25. 1G0613 MILL WAISTCOAT U NAVY Posted by: Pihla Monter Wednesday, March 05, 2…" at bounding box center [662, 180] width 155 height 49
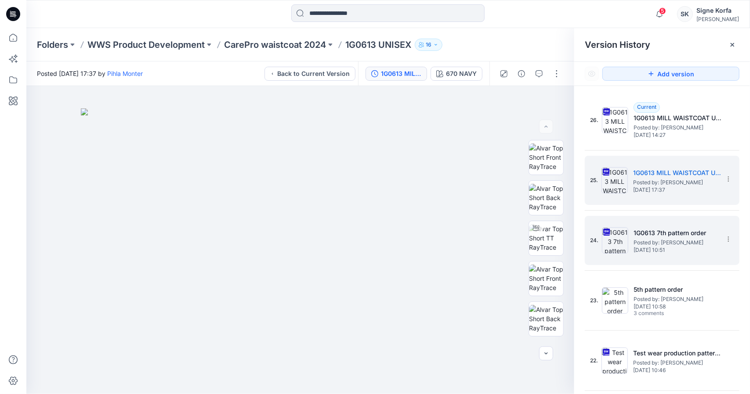
click at [624, 224] on div "24. 1G0613 7th pattern order Posted by: Pihla Monter Monday, January 13, 2025 1…" at bounding box center [656, 241] width 132 height 42
